Goal: Transaction & Acquisition: Purchase product/service

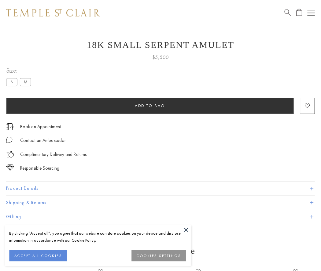
scroll to position [8, 0]
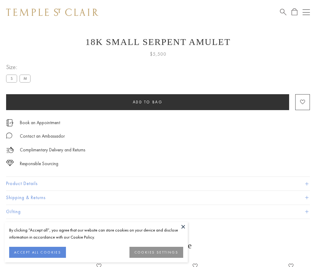
click at [148, 102] on span "Add to bag" at bounding box center [148, 101] width 30 height 5
